Goal: Navigation & Orientation: Find specific page/section

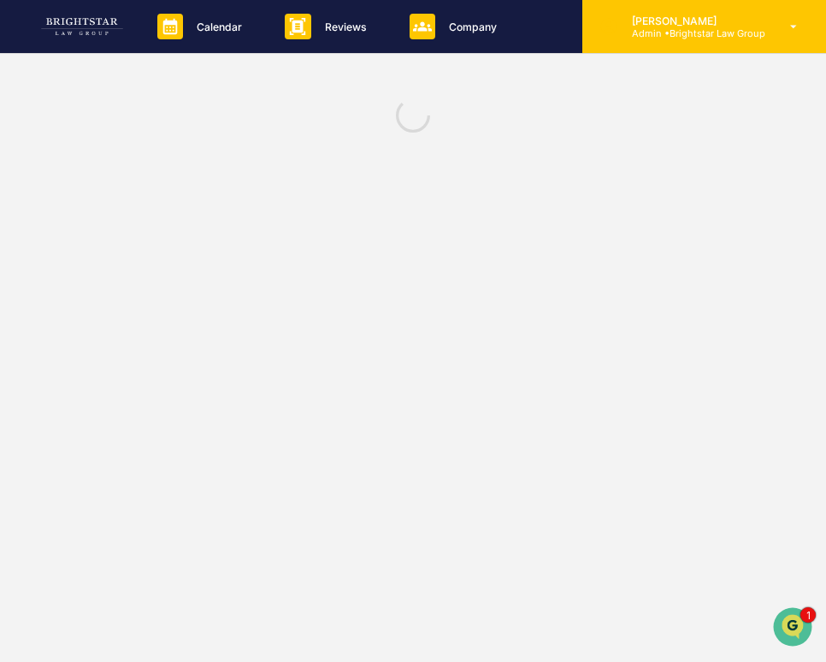
click at [659, 30] on p "Admin • Brightstar Law Group" at bounding box center [691, 33] width 147 height 12
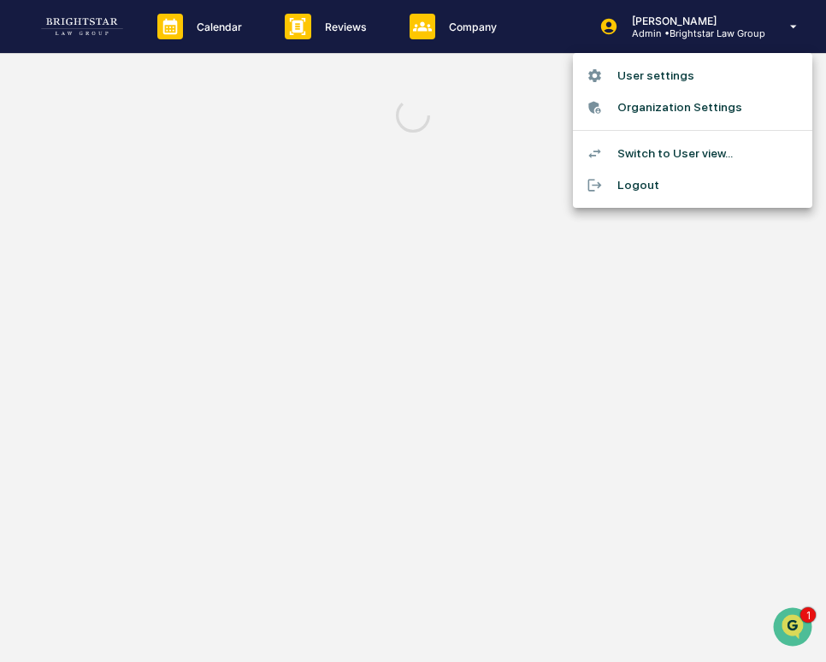
click at [119, 28] on div at bounding box center [413, 331] width 826 height 662
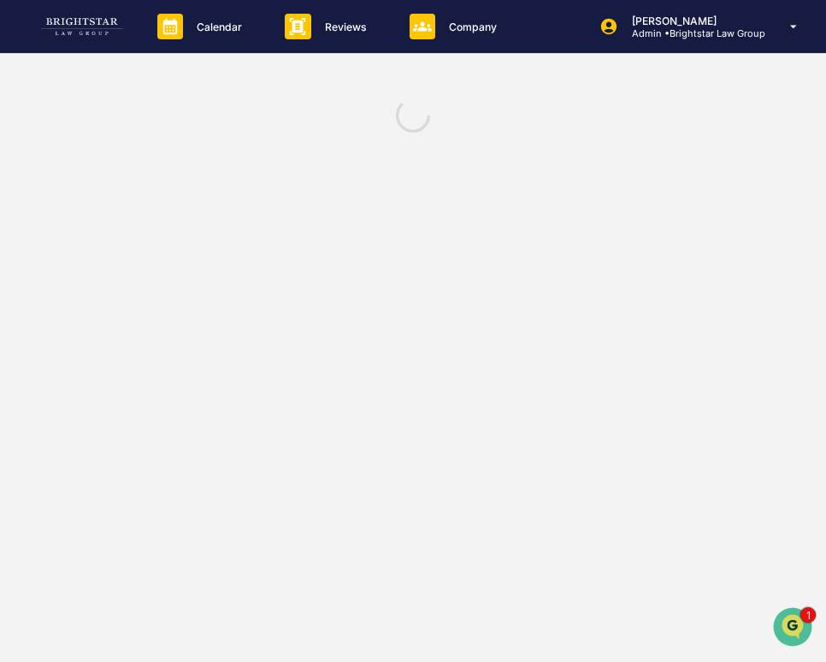
click at [96, 31] on img at bounding box center [82, 26] width 82 height 17
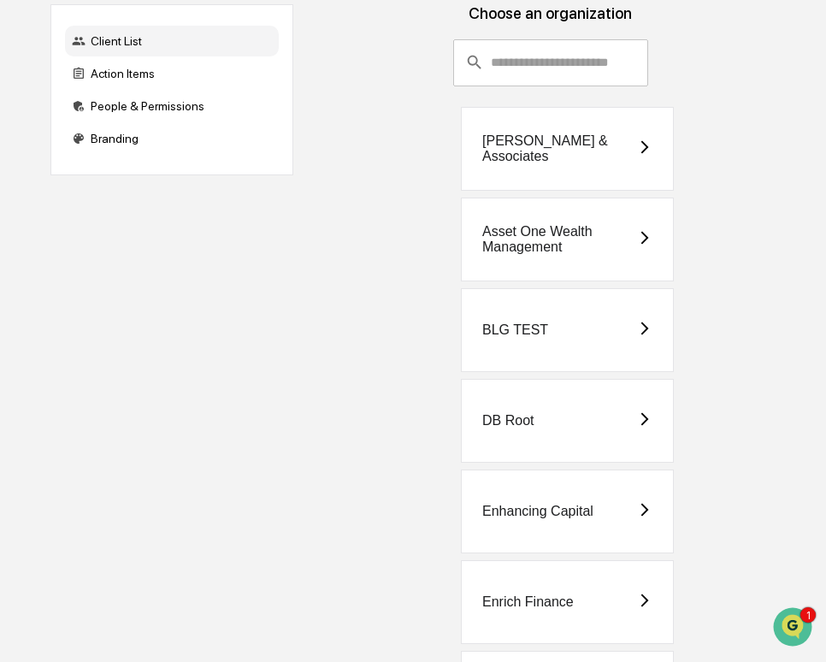
scroll to position [123, 0]
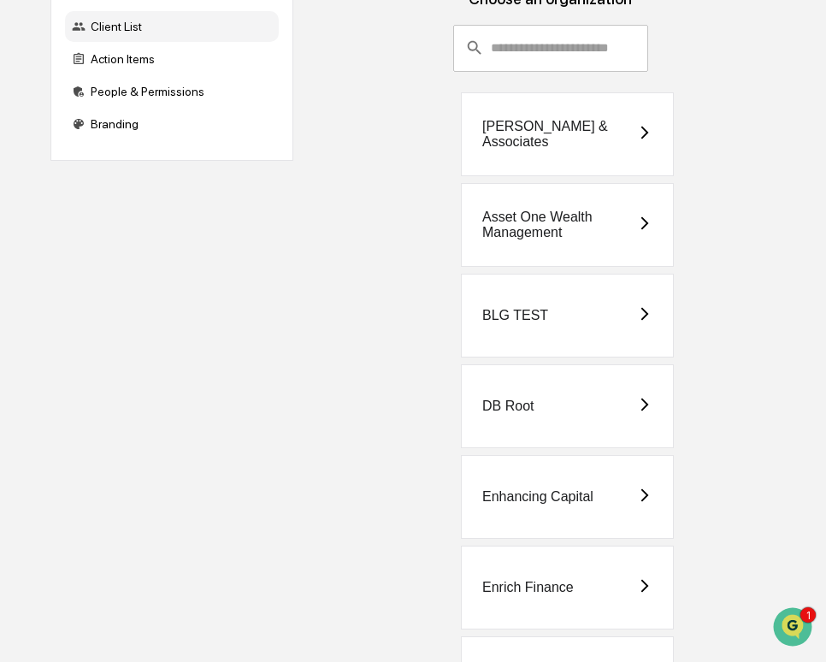
click at [560, 615] on div "Enrich Finance" at bounding box center [567, 588] width 213 height 84
